Goal: Information Seeking & Learning: Learn about a topic

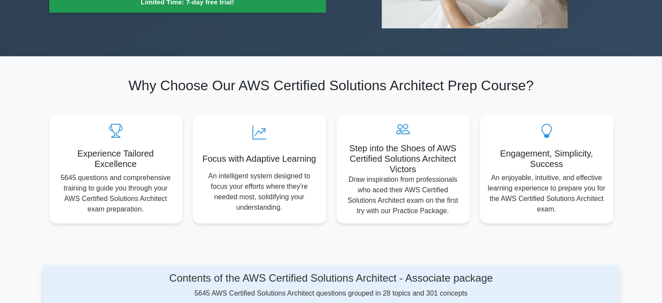
scroll to position [392, 0]
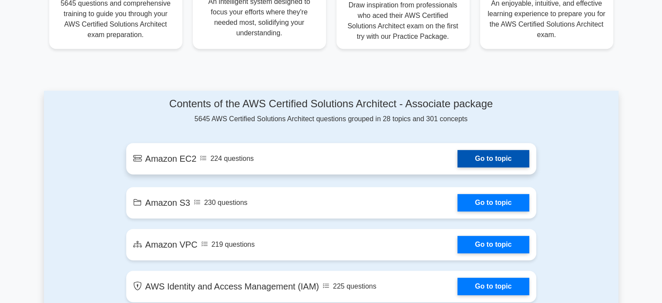
click at [458, 160] on link "Go to topic" at bounding box center [493, 158] width 71 height 17
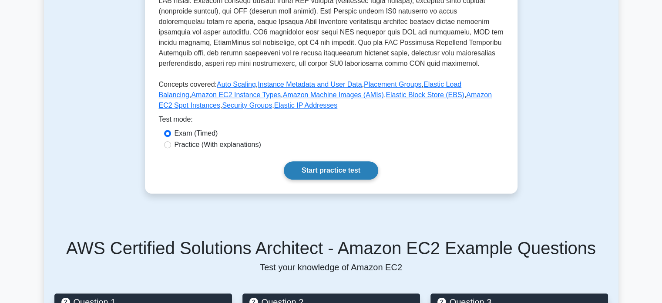
scroll to position [261, 0]
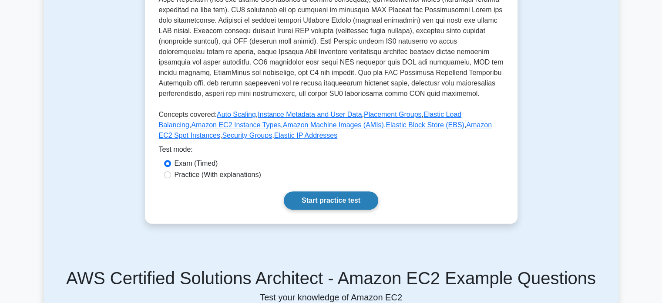
click at [323, 198] on link "Start practice test" at bounding box center [331, 200] width 94 height 18
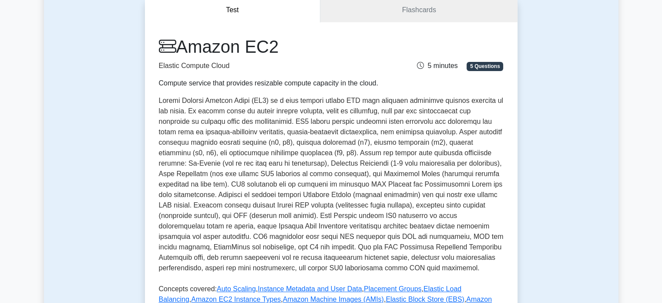
scroll to position [131, 0]
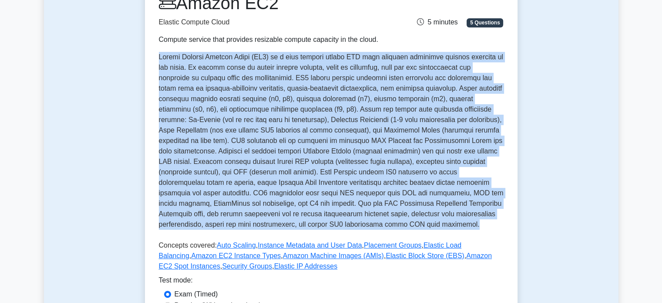
drag, startPoint x: 297, startPoint y: 226, endPoint x: 146, endPoint y: 56, distance: 227.2
click at [146, 56] on div "Amazon EC2 Elastic Compute Cloud Compute service that provides resizable comput…" at bounding box center [331, 166] width 373 height 375
copy p "Amazon Elastic Compute Cloud (EC2) is a core service within AWS that provides r…"
click at [237, 246] on link "Auto Scaling" at bounding box center [236, 244] width 39 height 7
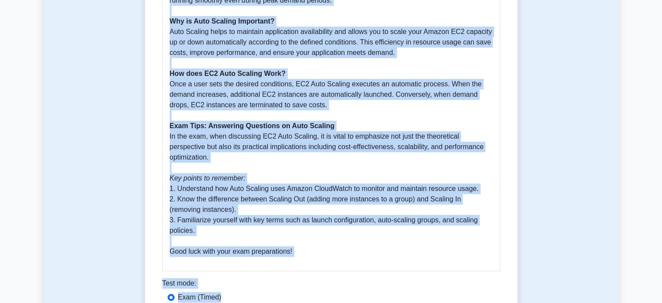
scroll to position [324, 0]
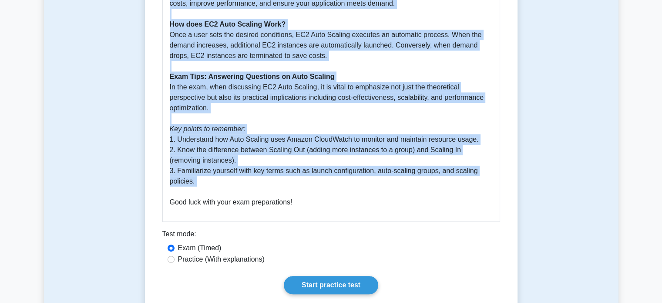
drag, startPoint x: 158, startPoint y: 111, endPoint x: 324, endPoint y: 193, distance: 184.4
click at [324, 193] on div "Auto Scaling 5 minutes 5 Questions Guide: Understanding AWS EC2 Auto Scaling Wh…" at bounding box center [331, 36] width 366 height 543
copy div "Auto Scaling 5 minutes 5 Questions Auto Scaling is a service that allows you to…"
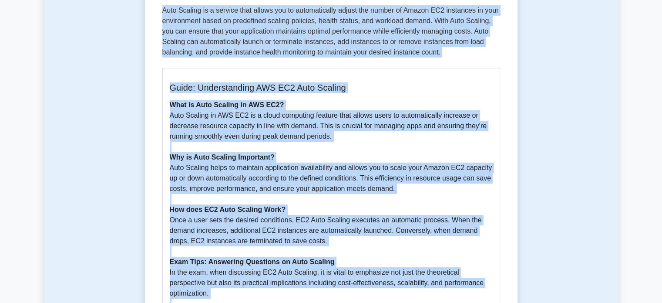
scroll to position [131, 0]
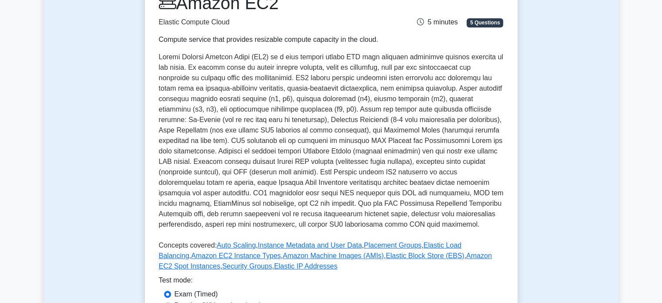
scroll to position [174, 0]
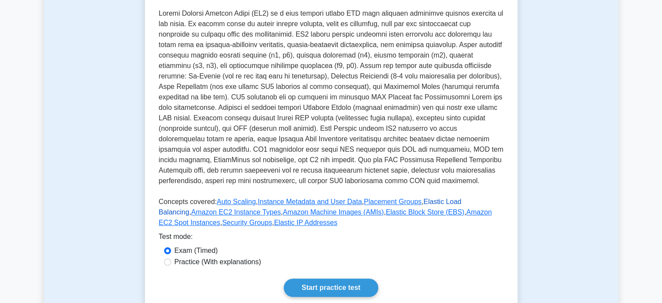
click at [441, 202] on link "Elastic Load Balancing" at bounding box center [310, 207] width 303 height 18
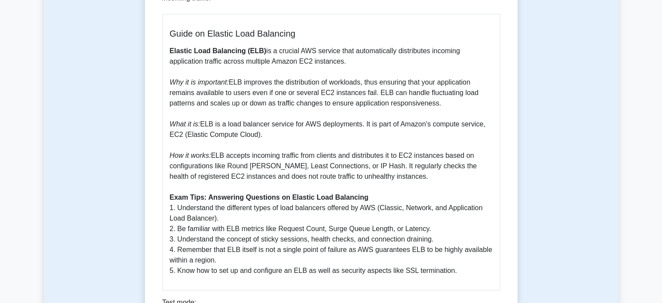
scroll to position [218, 0]
